Goal: Task Accomplishment & Management: Manage account settings

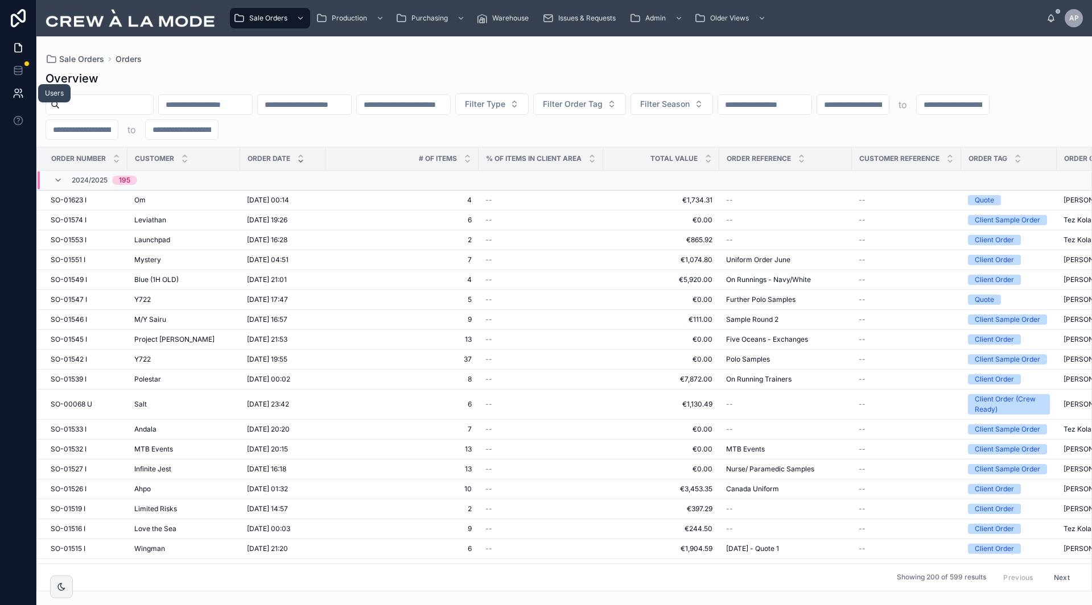
click at [16, 93] on icon at bounding box center [18, 93] width 11 height 11
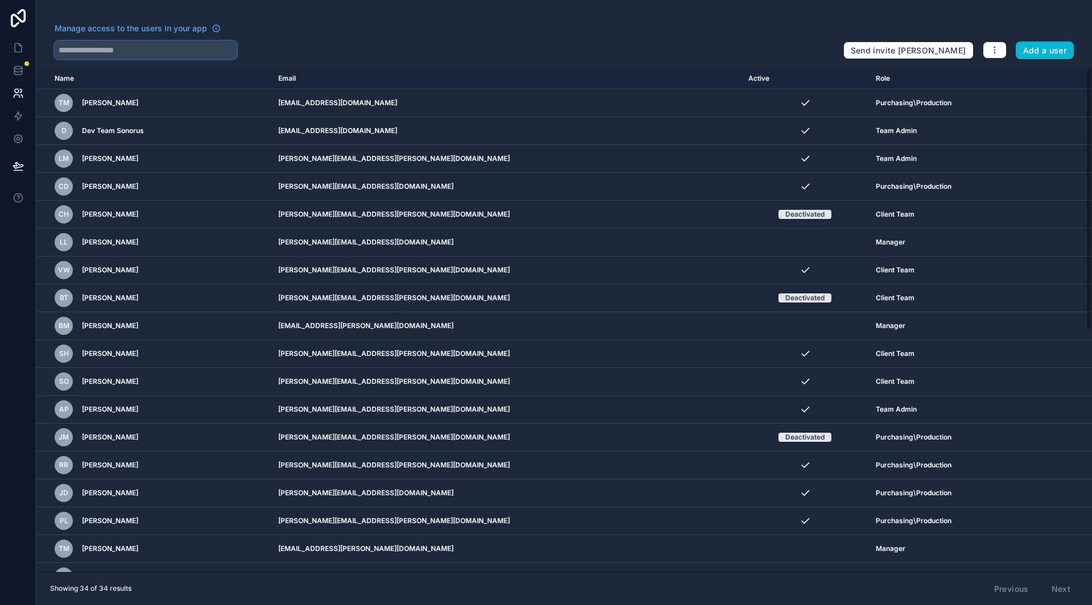
click at [159, 51] on input "text" at bounding box center [146, 50] width 182 height 18
type input "*****"
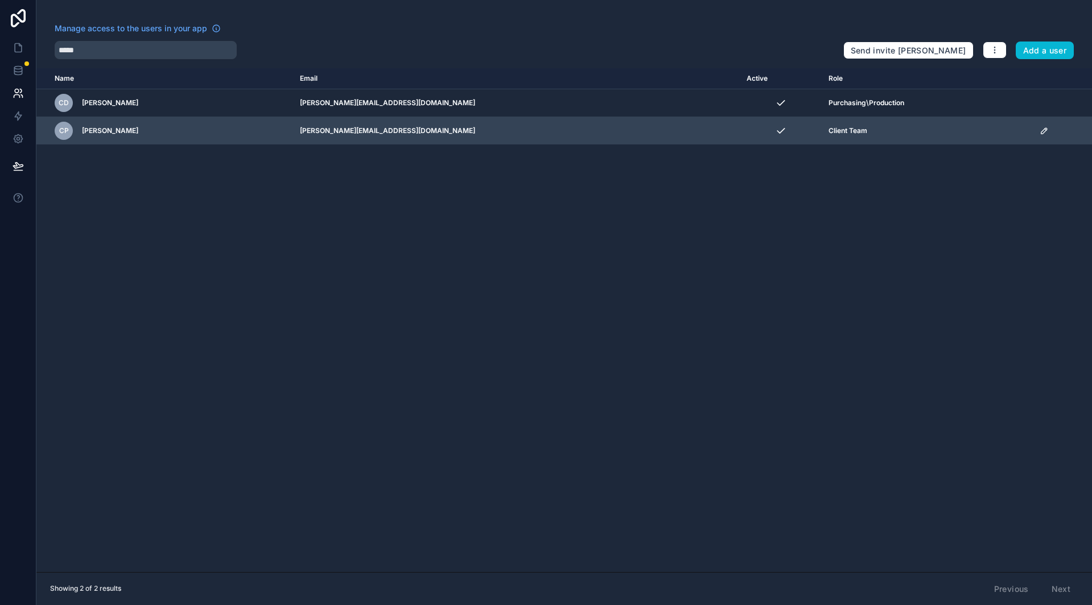
click at [256, 133] on div "CP [PERSON_NAME]" at bounding box center [171, 131] width 232 height 18
click at [1041, 132] on icon "scrollable content" at bounding box center [1044, 131] width 6 height 6
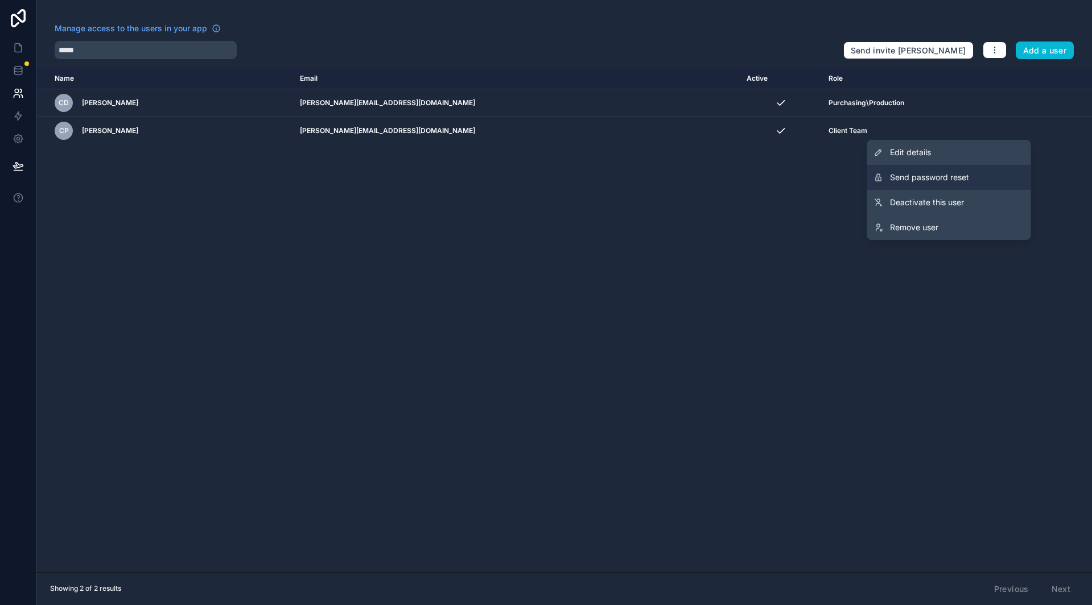
click at [927, 181] on span "Send password reset" at bounding box center [929, 177] width 79 height 11
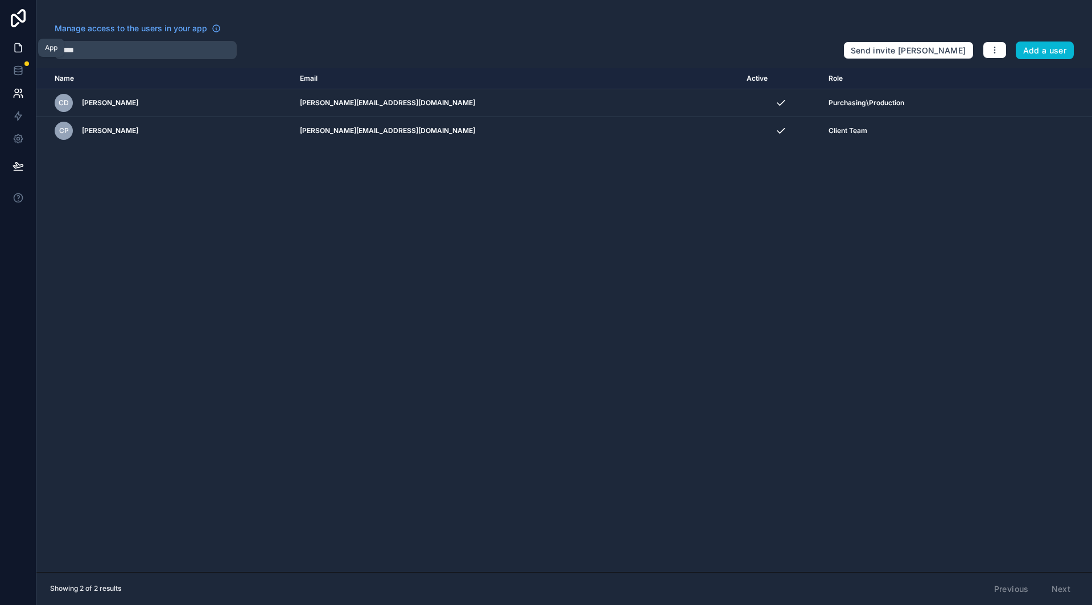
click at [11, 46] on link at bounding box center [18, 47] width 36 height 23
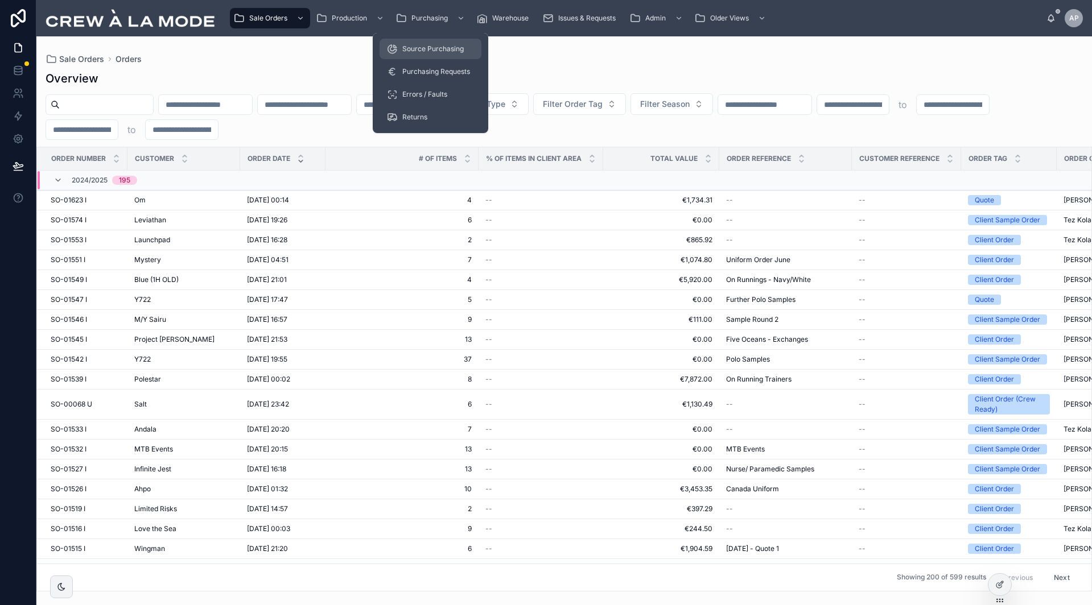
click at [436, 46] on span "Source Purchasing" at bounding box center [432, 48] width 61 height 9
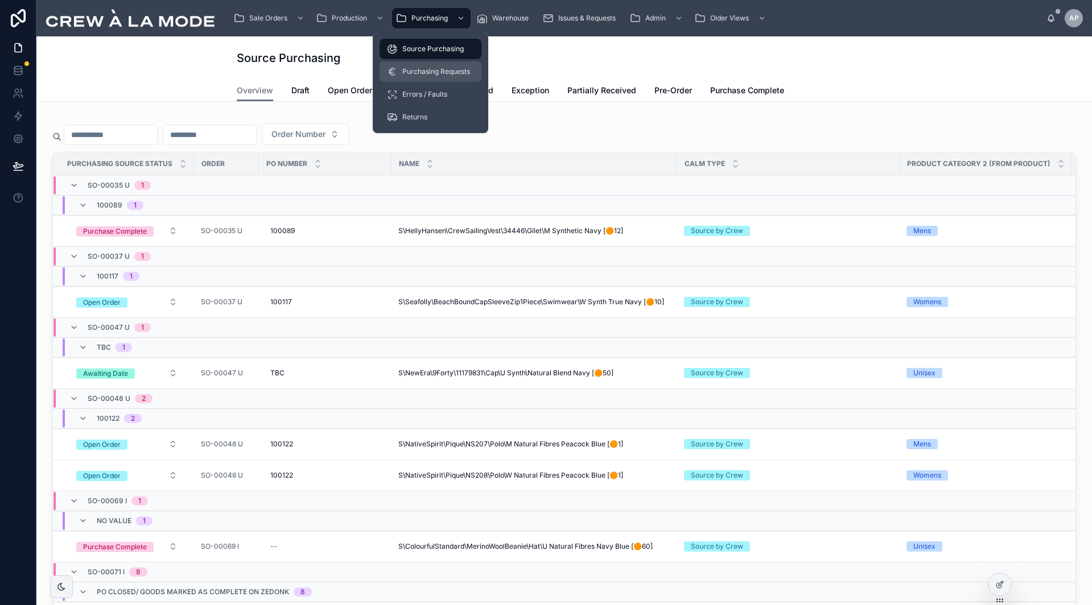
click at [430, 72] on span "Purchasing Requests" at bounding box center [436, 71] width 68 height 9
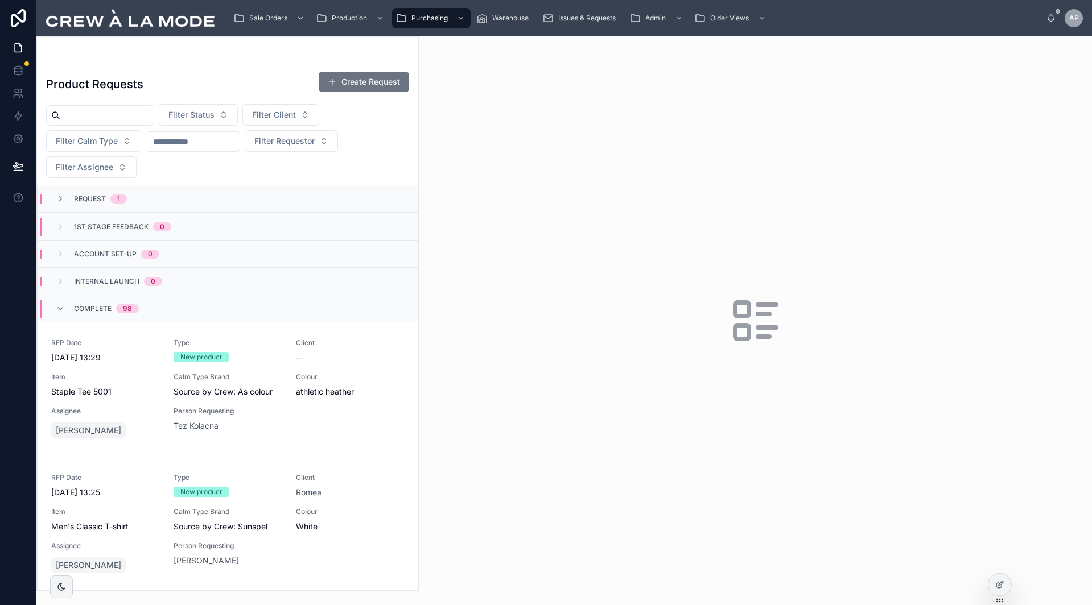
click at [133, 197] on div "Request 1" at bounding box center [91, 199] width 98 height 9
